Goal: Task Accomplishment & Management: Manage account settings

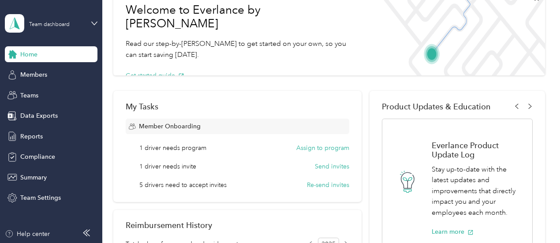
scroll to position [54, 0]
click at [42, 138] on div "Reports" at bounding box center [51, 136] width 93 height 16
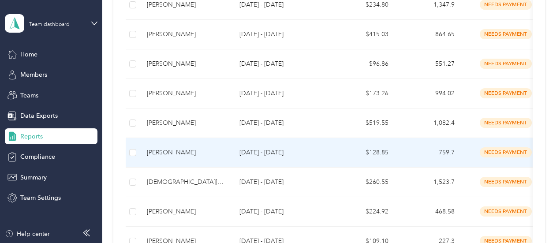
scroll to position [862, 0]
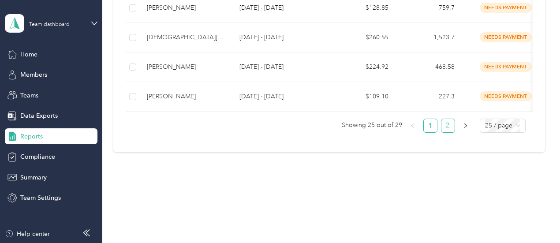
click at [447, 120] on link "2" at bounding box center [448, 125] width 13 height 13
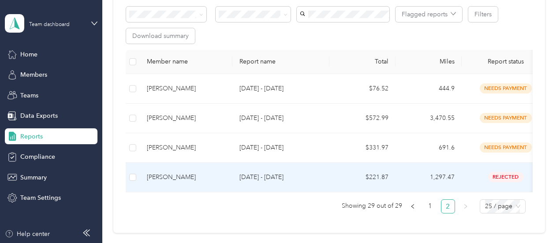
scroll to position [157, 0]
click at [172, 175] on div "[PERSON_NAME]" at bounding box center [186, 178] width 79 height 10
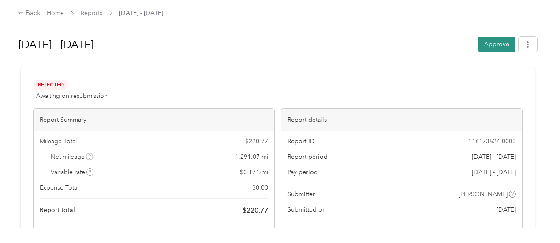
click at [487, 48] on button "Approve" at bounding box center [497, 44] width 38 height 15
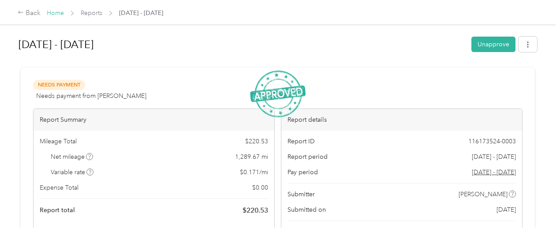
click at [51, 13] on link "Home" at bounding box center [55, 13] width 17 height 8
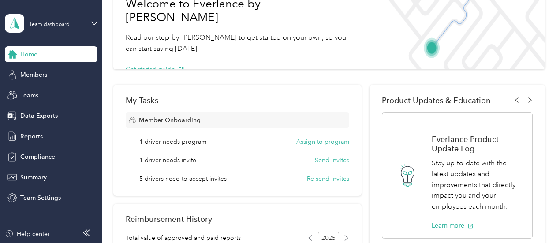
scroll to position [61, 0]
click at [36, 139] on span "Reports" at bounding box center [31, 136] width 23 height 9
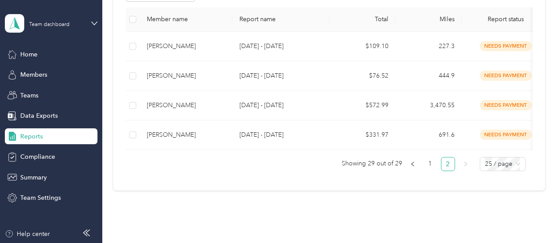
scroll to position [203, 0]
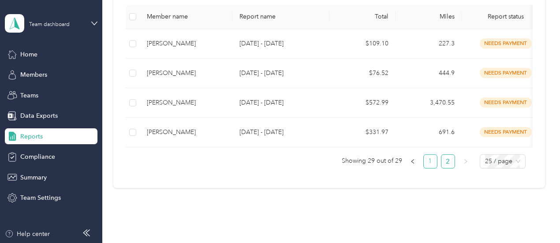
click at [429, 168] on link "1" at bounding box center [430, 161] width 13 height 13
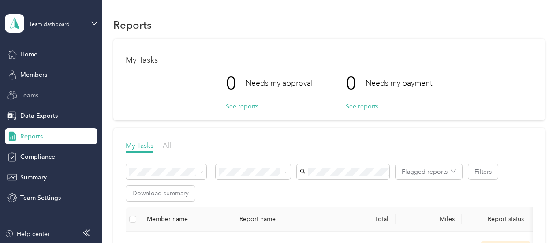
click at [33, 91] on span "Teams" at bounding box center [29, 95] width 18 height 9
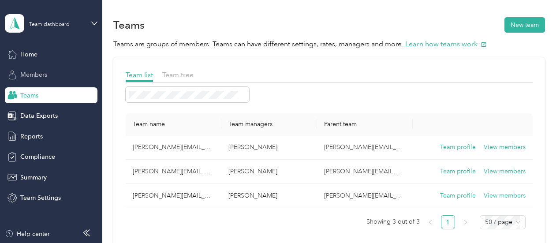
click at [36, 73] on span "Members" at bounding box center [33, 74] width 27 height 9
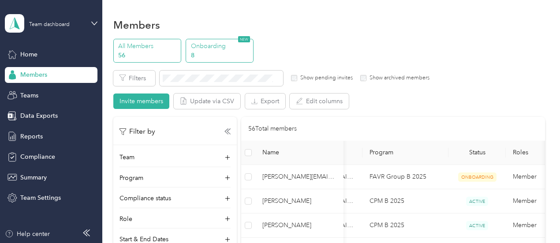
click at [201, 46] on p "Onboarding" at bounding box center [221, 45] width 60 height 9
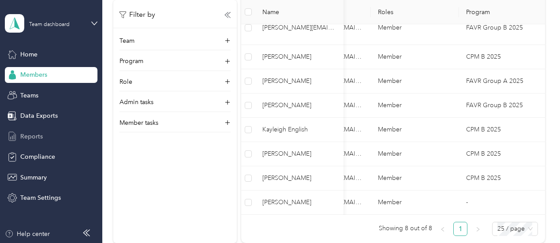
click at [37, 137] on span "Reports" at bounding box center [31, 136] width 23 height 9
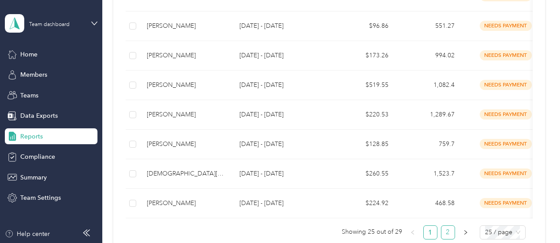
click at [447, 237] on link "2" at bounding box center [448, 232] width 13 height 13
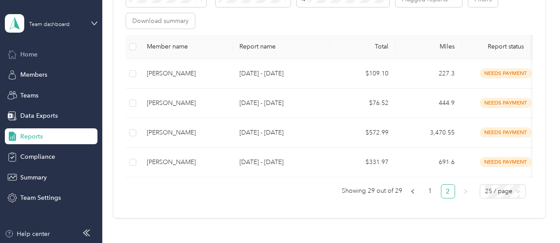
click at [30, 57] on span "Home" at bounding box center [28, 54] width 17 height 9
